Goal: Find specific page/section: Find specific page/section

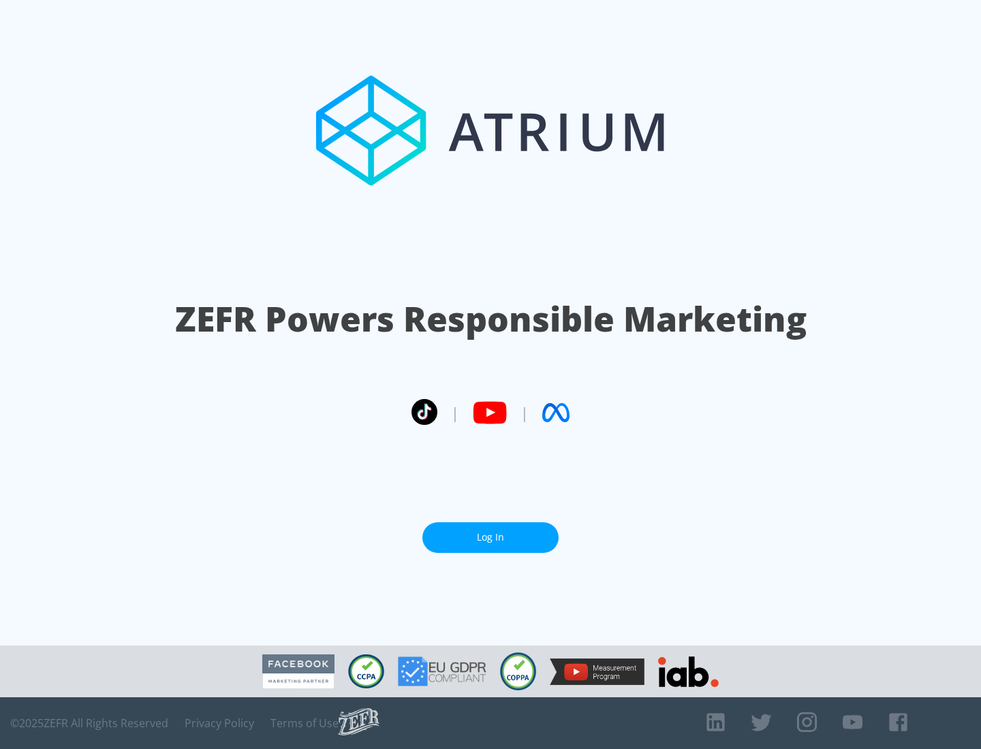
click at [490, 532] on link "Log In" at bounding box center [490, 537] width 136 height 31
